Goal: Information Seeking & Learning: Learn about a topic

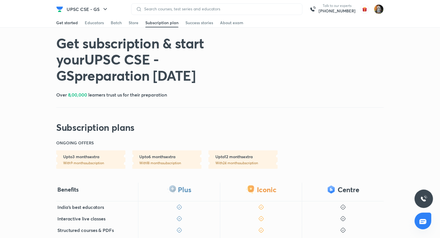
click at [77, 22] on div "Get started" at bounding box center [67, 23] width 22 height 6
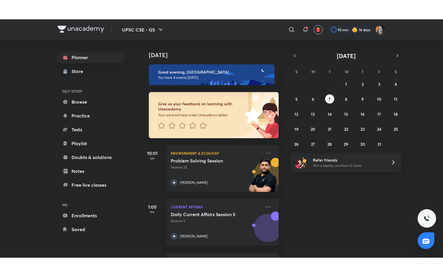
scroll to position [104, 0]
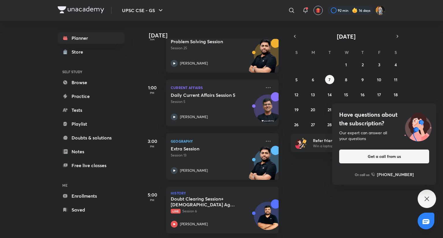
click at [238, 154] on div "Extra Session Session 13 Sudarshan Gurjar" at bounding box center [216, 160] width 91 height 28
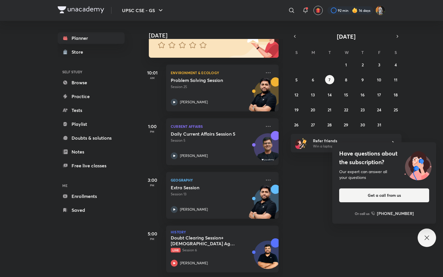
scroll to position [65, 0]
